Goal: Task Accomplishment & Management: Manage account settings

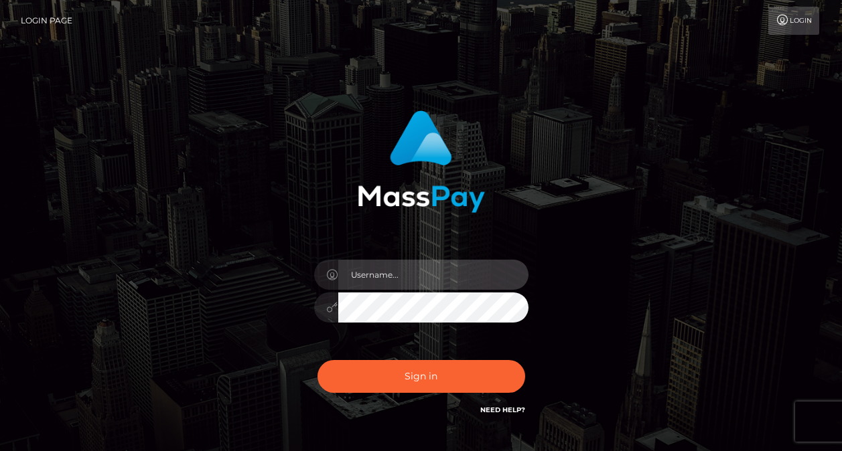
click at [410, 287] on input "text" at bounding box center [433, 275] width 190 height 30
type input "[EMAIL_ADDRESS][DOMAIN_NAME]"
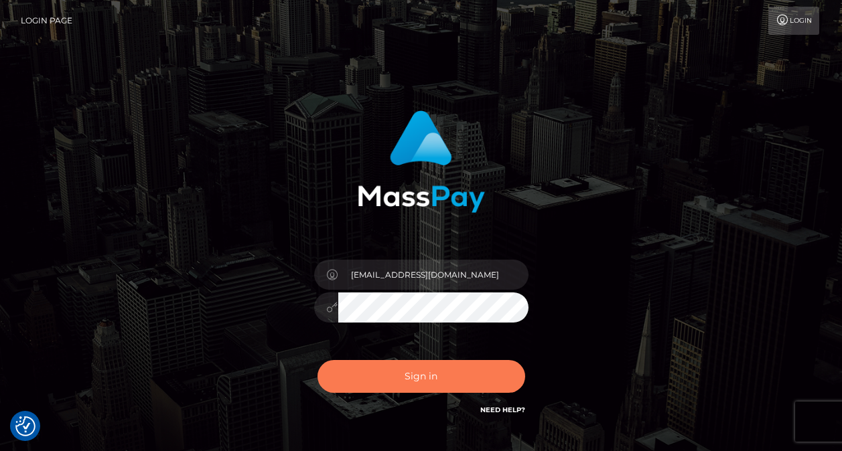
click at [402, 377] on button "Sign in" at bounding box center [421, 376] width 208 height 33
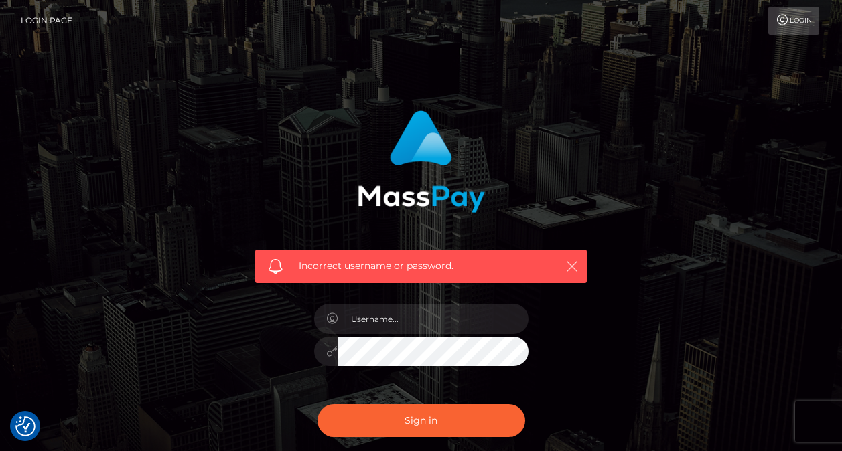
click at [574, 266] on icon "button" at bounding box center [571, 266] width 13 height 13
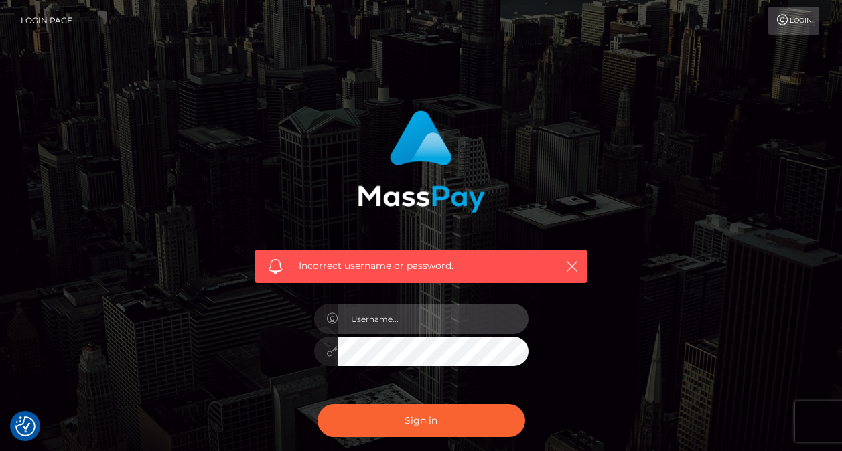
click at [469, 313] on input "text" at bounding box center [433, 319] width 190 height 30
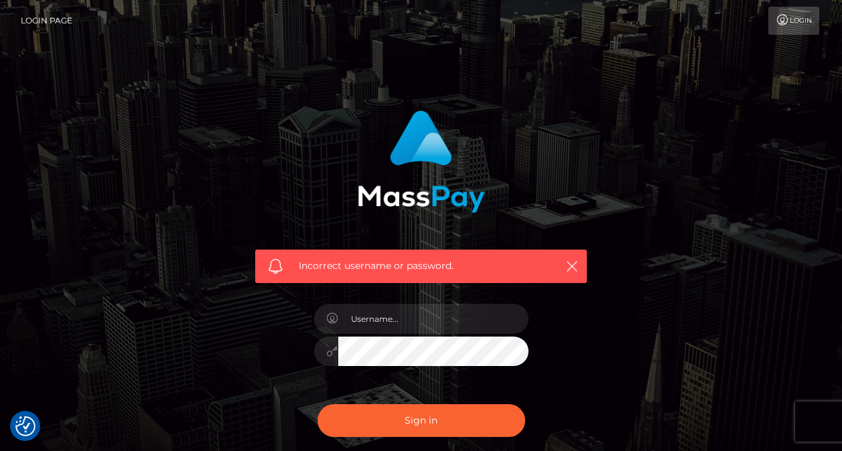
click at [805, 186] on div "Incorrect username or password." at bounding box center [421, 293] width 842 height 586
click at [814, 31] on link "Login" at bounding box center [793, 21] width 51 height 28
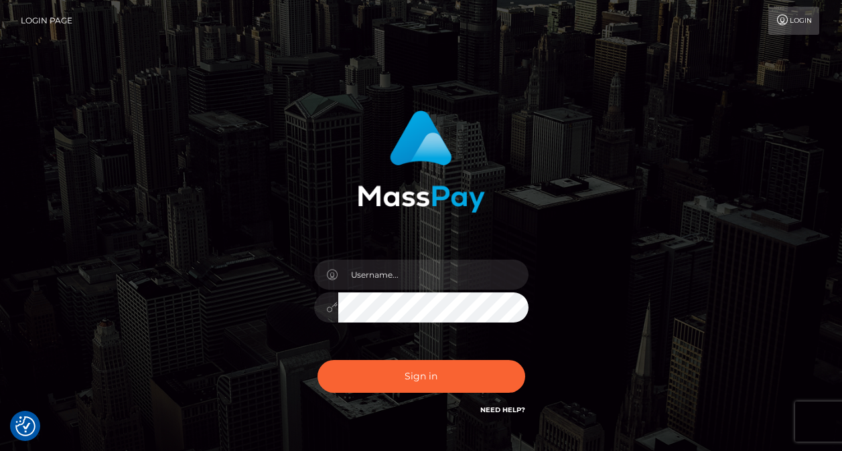
click at [809, 29] on link "Login" at bounding box center [793, 21] width 51 height 28
click at [514, 409] on link "Need Help?" at bounding box center [502, 410] width 45 height 9
click at [514, 408] on link "Need Help?" at bounding box center [502, 410] width 45 height 9
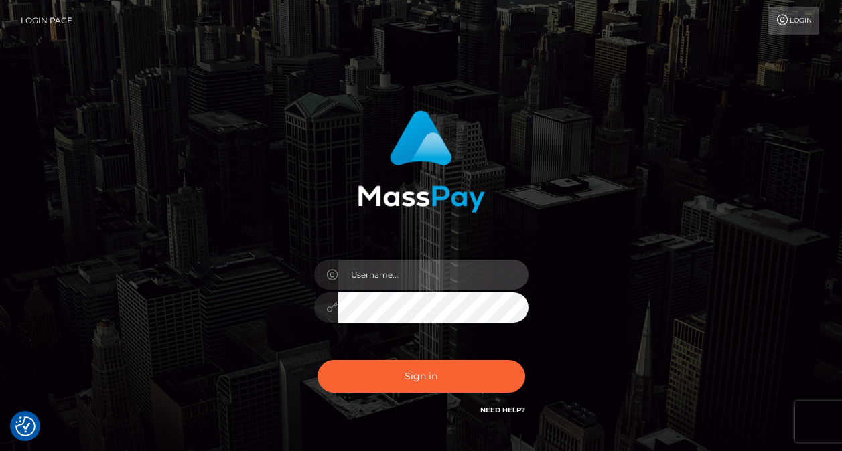
click at [418, 275] on input "text" at bounding box center [433, 275] width 190 height 30
drag, startPoint x: 496, startPoint y: 270, endPoint x: 426, endPoint y: 276, distance: 70.6
click at [426, 276] on input "[EMAIL_ADDRESS][DOMAIN_NAME]" at bounding box center [433, 275] width 190 height 30
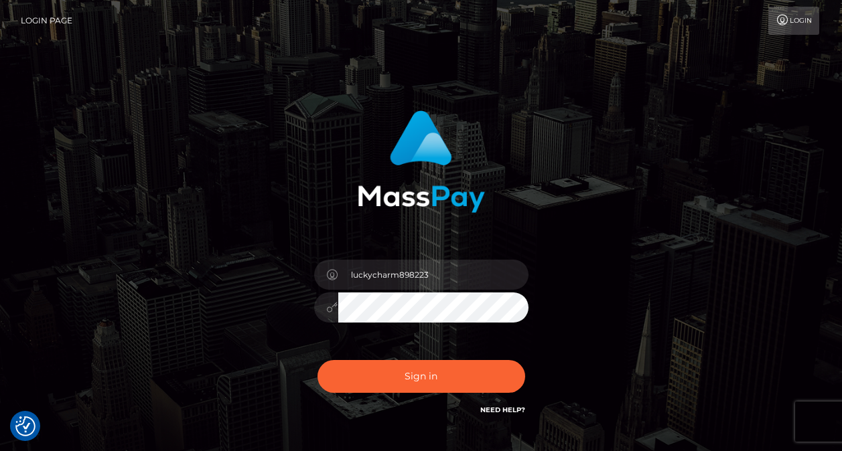
type input "luckycharm898223"
click at [317, 360] on button "Sign in" at bounding box center [421, 376] width 208 height 33
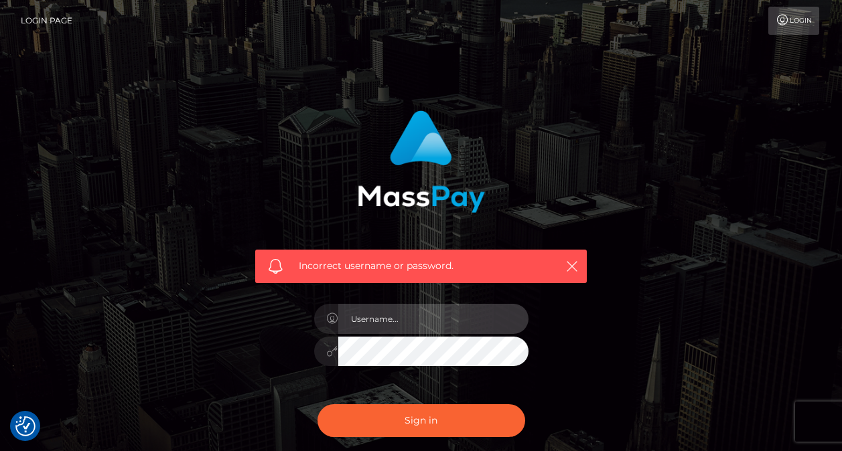
drag, startPoint x: 0, startPoint y: 0, endPoint x: 431, endPoint y: 315, distance: 533.8
click at [431, 315] on input "text" at bounding box center [433, 319] width 190 height 30
type input "[EMAIL_ADDRESS][DOMAIN_NAME]"
click at [317, 404] on button "Sign in" at bounding box center [421, 420] width 208 height 33
click at [388, 315] on input "text" at bounding box center [433, 319] width 190 height 30
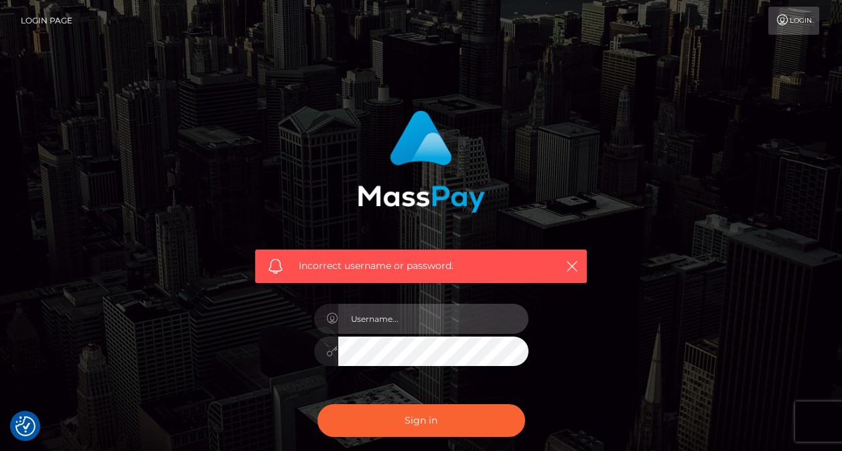
click at [360, 331] on input "text" at bounding box center [433, 319] width 190 height 30
type input "[EMAIL_ADDRESS][DOMAIN_NAME]"
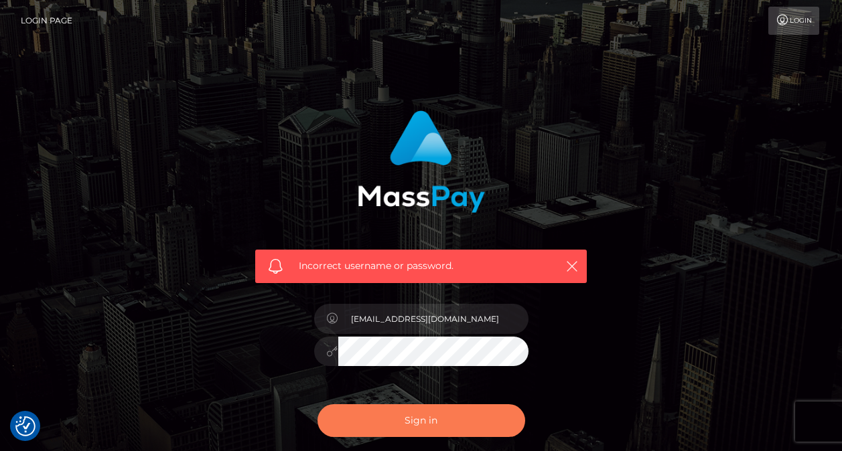
click at [423, 409] on button "Sign in" at bounding box center [421, 420] width 208 height 33
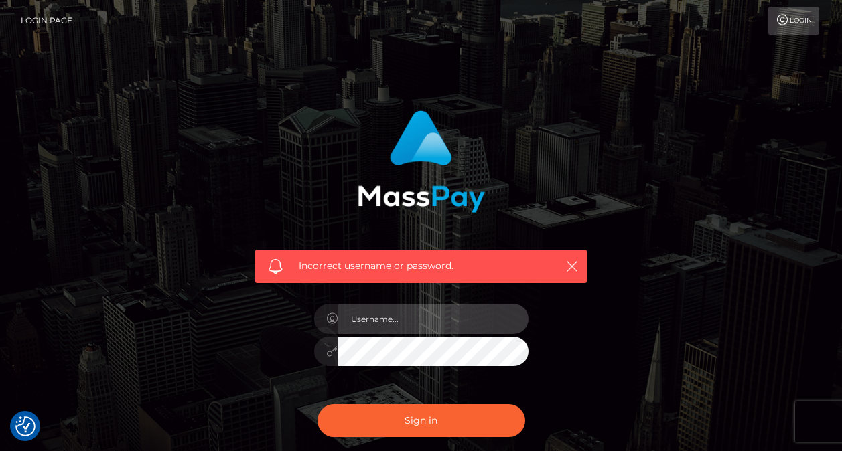
click at [418, 317] on input "text" at bounding box center [433, 319] width 190 height 30
type input "luckycharm898223@gmail.com"
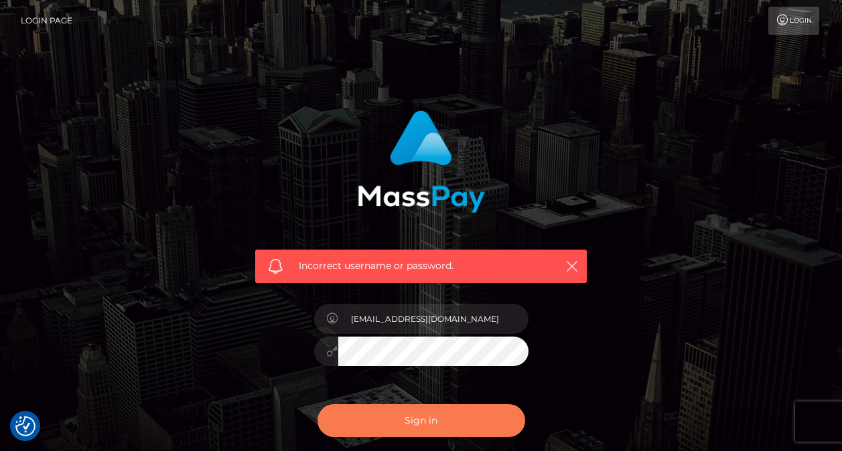
click at [458, 426] on button "Sign in" at bounding box center [421, 420] width 208 height 33
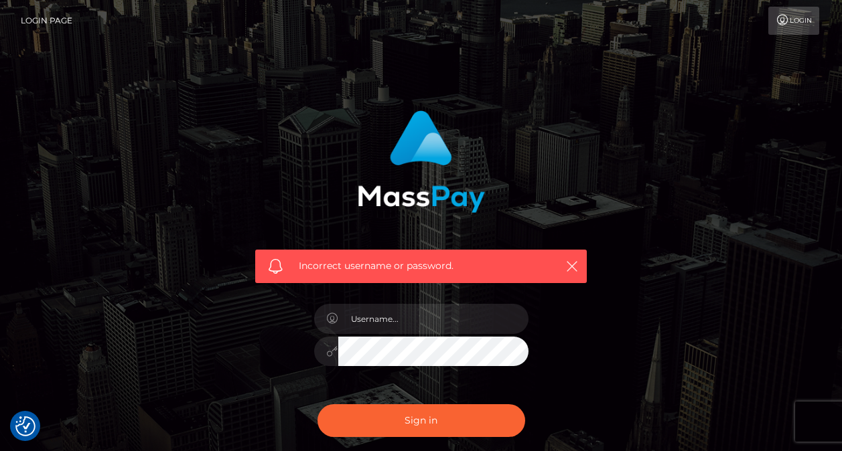
click at [324, 317] on div at bounding box center [326, 319] width 24 height 30
click at [53, 16] on link "Login Page" at bounding box center [47, 21] width 52 height 28
